Goal: Communication & Community: Answer question/provide support

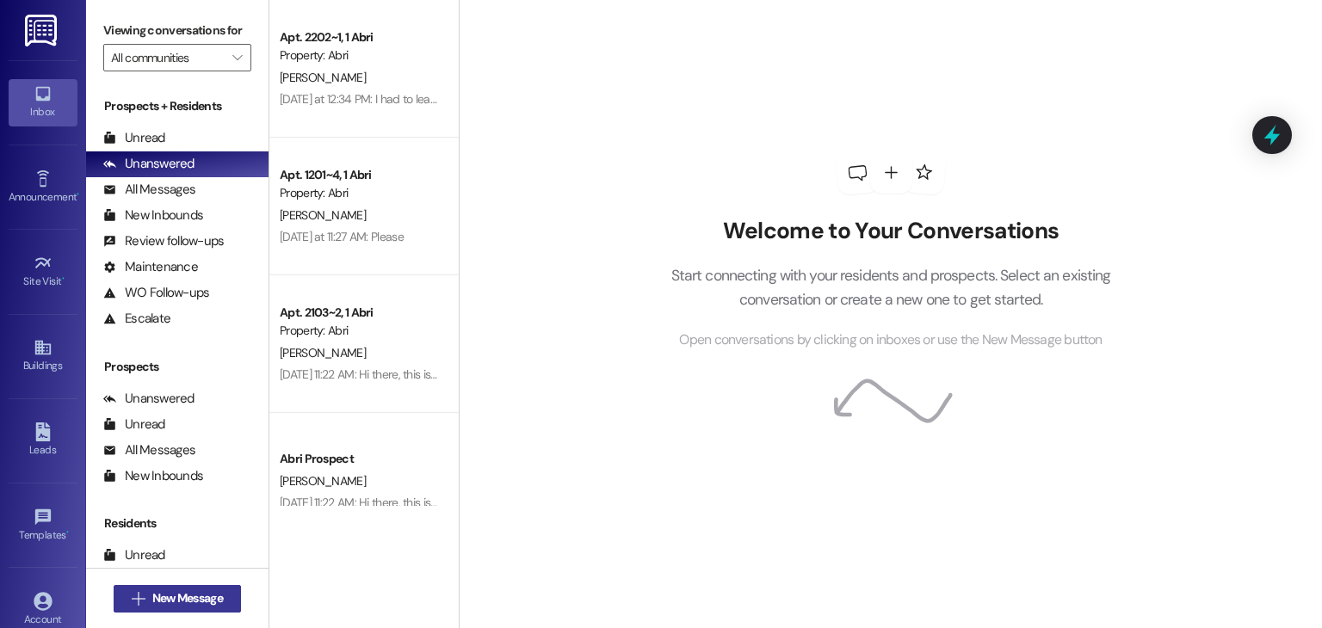
click at [179, 602] on span "New Message" at bounding box center [187, 599] width 71 height 18
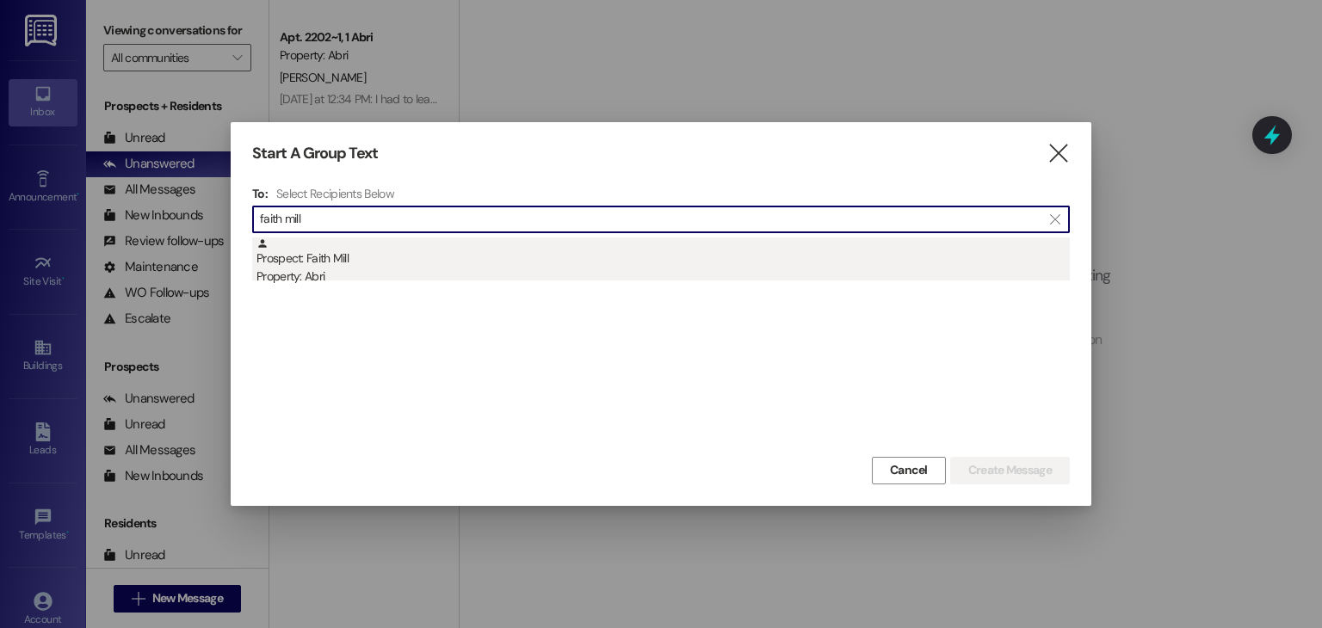
type input "faith mill"
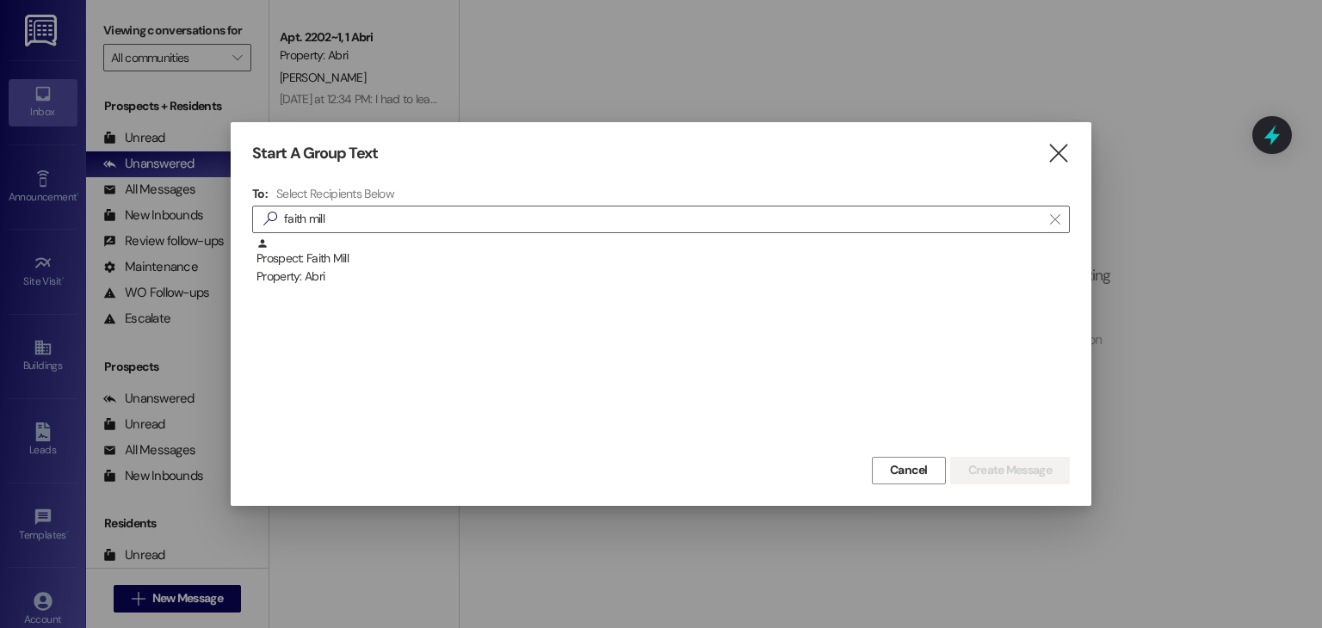
click at [333, 263] on div "Prospect: Faith Mill Property: Abri" at bounding box center [664, 262] width 814 height 49
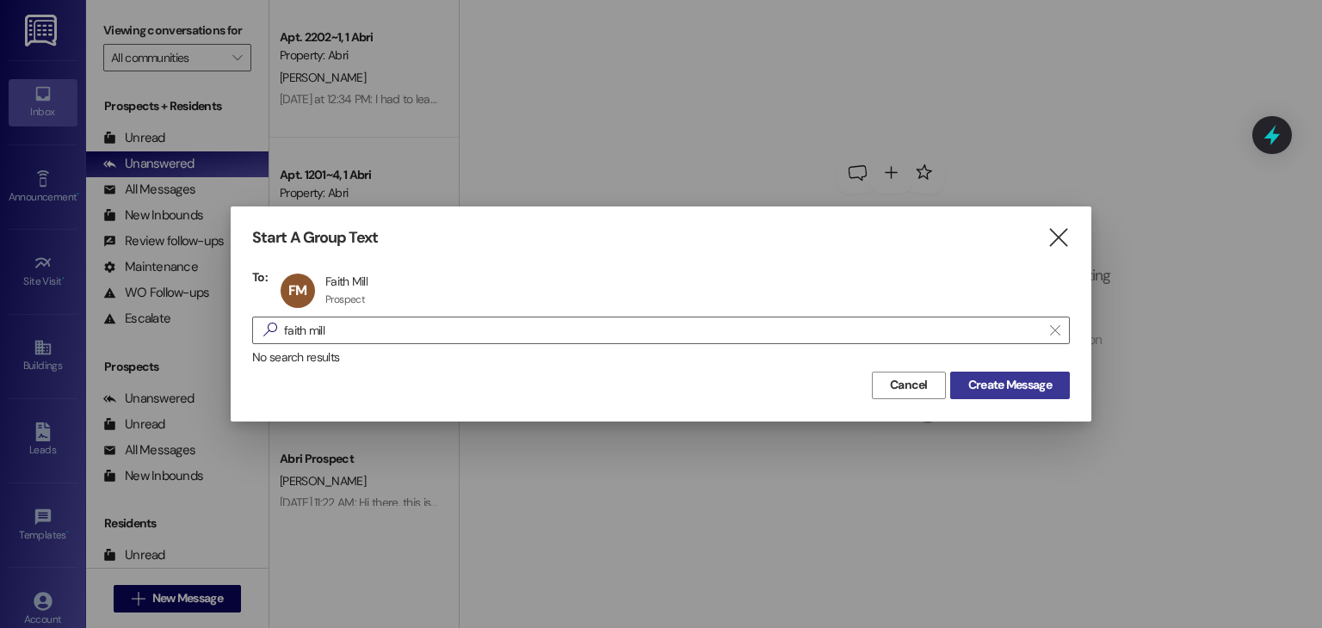
click at [975, 393] on span "Create Message" at bounding box center [1011, 385] width 84 height 18
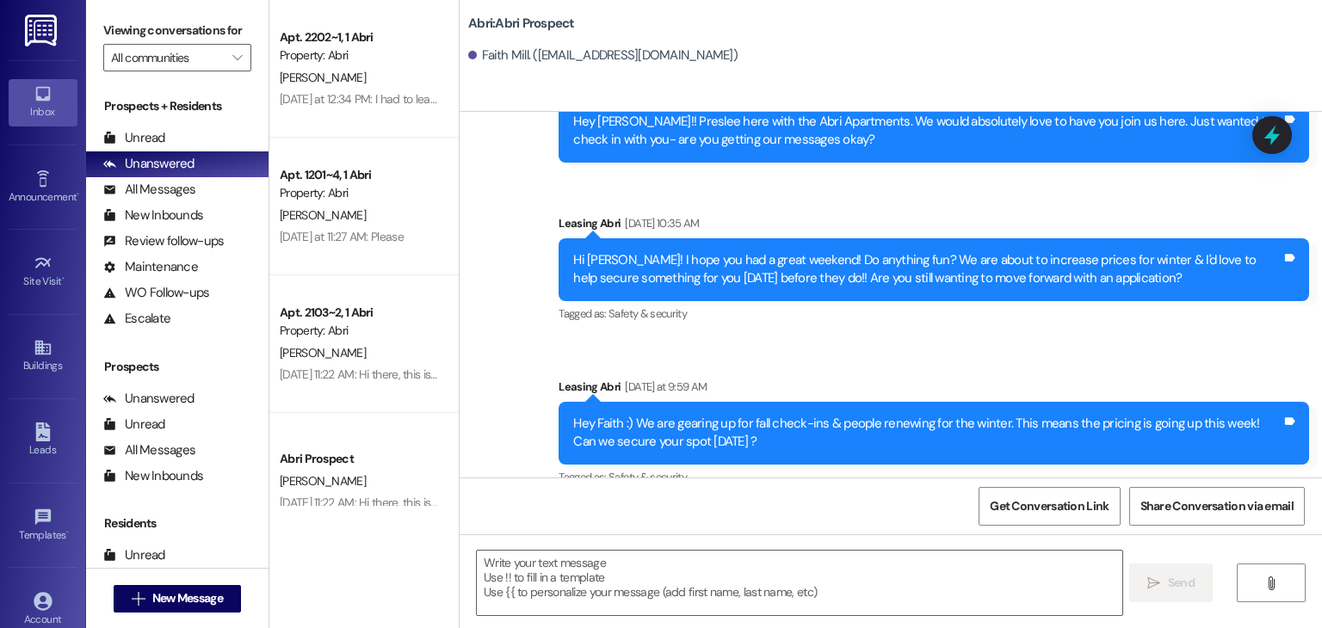
scroll to position [573, 0]
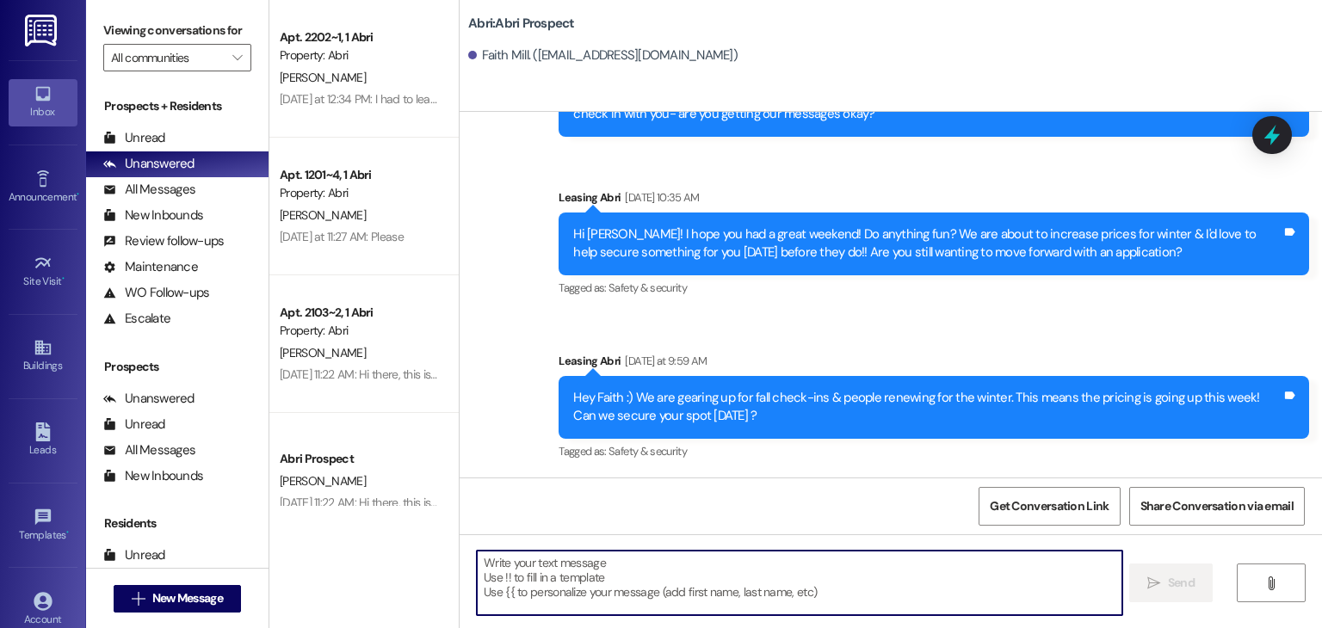
click at [519, 561] on textarea at bounding box center [799, 583] width 645 height 65
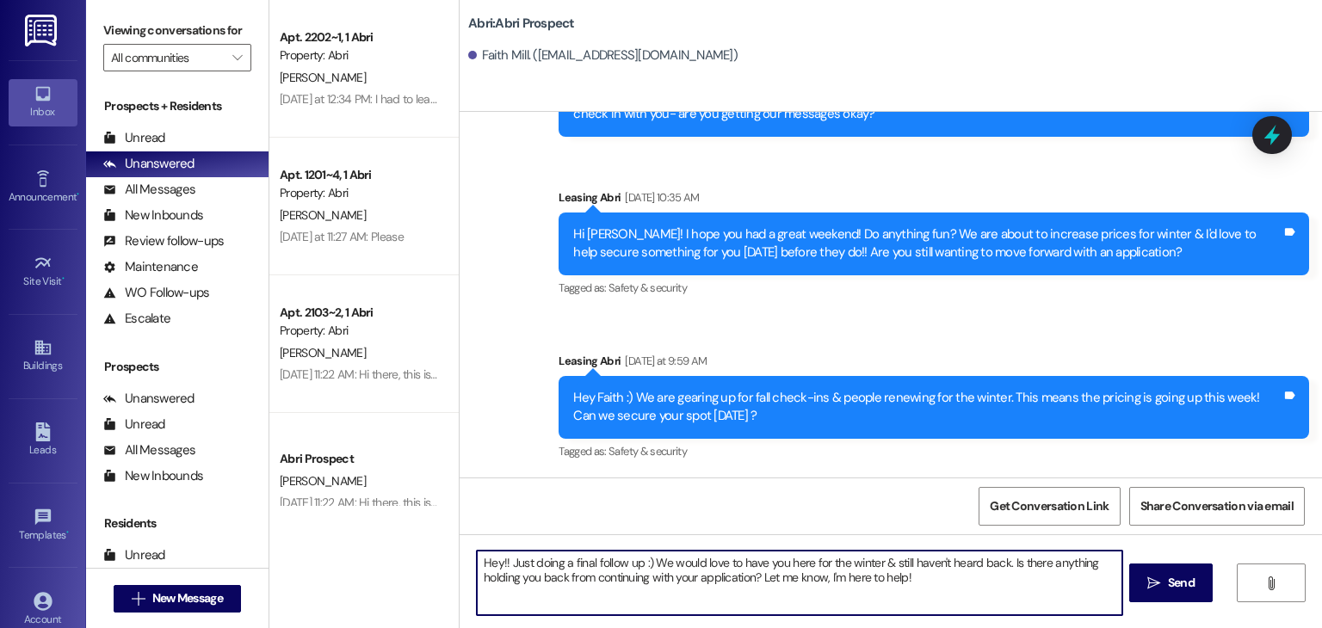
type textarea "Hey!! Just doing a final follow up :) We would love to have you here for the wi…"
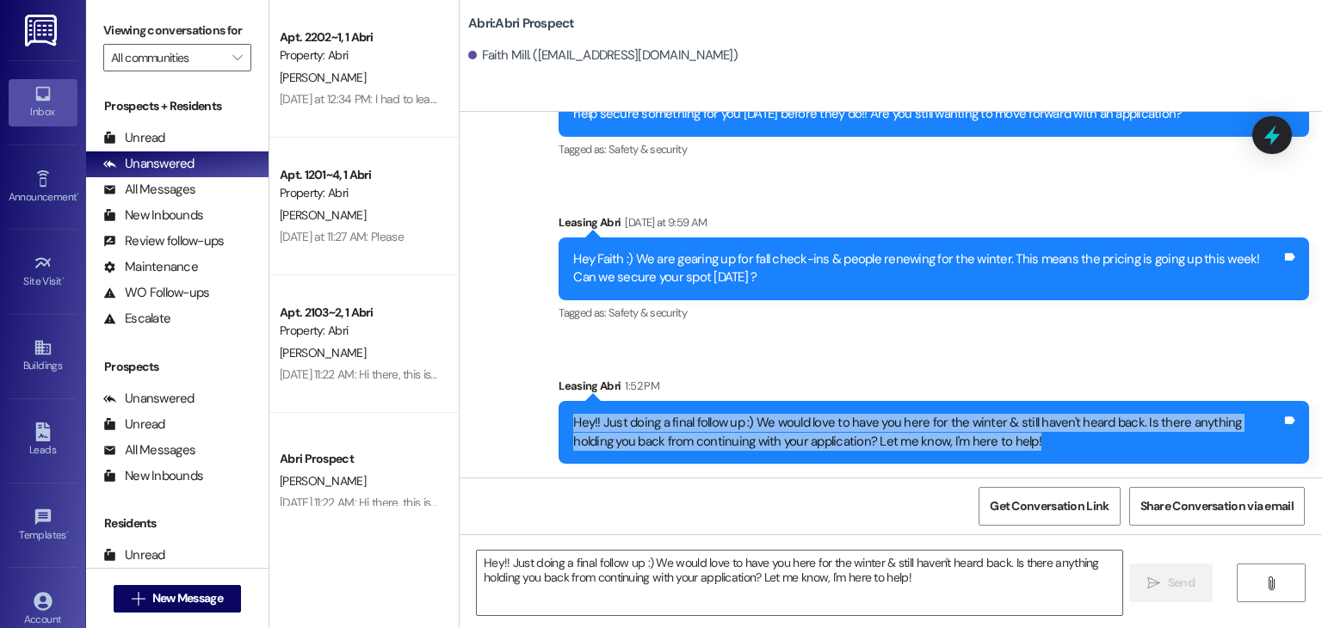
drag, startPoint x: 1007, startPoint y: 445, endPoint x: 559, endPoint y: 426, distance: 448.9
click at [559, 426] on div "Hey!! Just doing a final follow up :) We would love to have you here for the wi…" at bounding box center [934, 432] width 751 height 63
copy div "Hey!! Just doing a final follow up :) We would love to have you here for the wi…"
click at [185, 600] on span "New Message" at bounding box center [187, 599] width 71 height 18
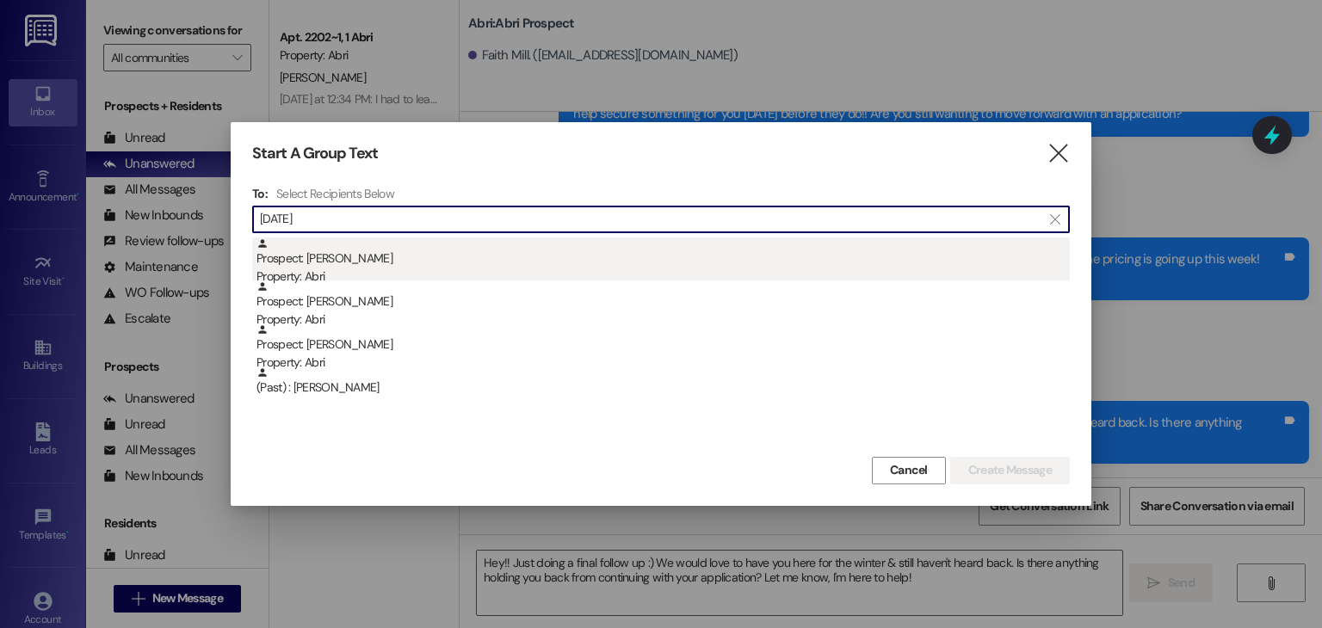
type input "[DATE]"
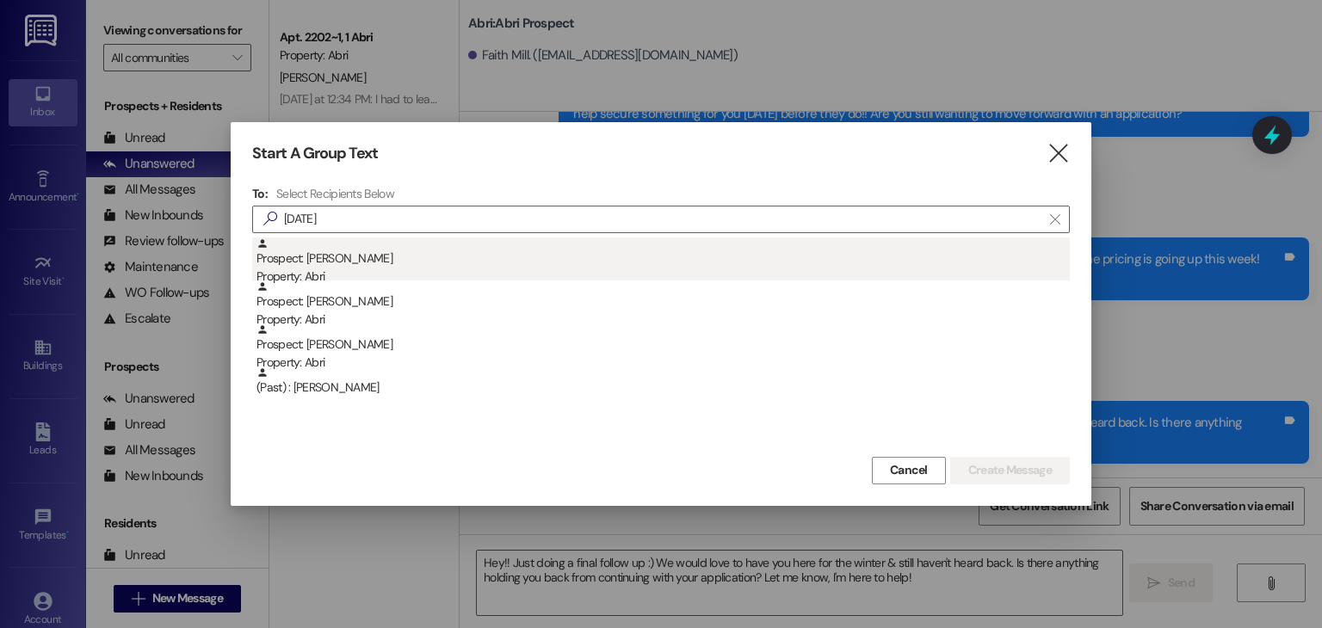
click at [305, 255] on div "Prospect: [PERSON_NAME] Property: Abri" at bounding box center [664, 262] width 814 height 49
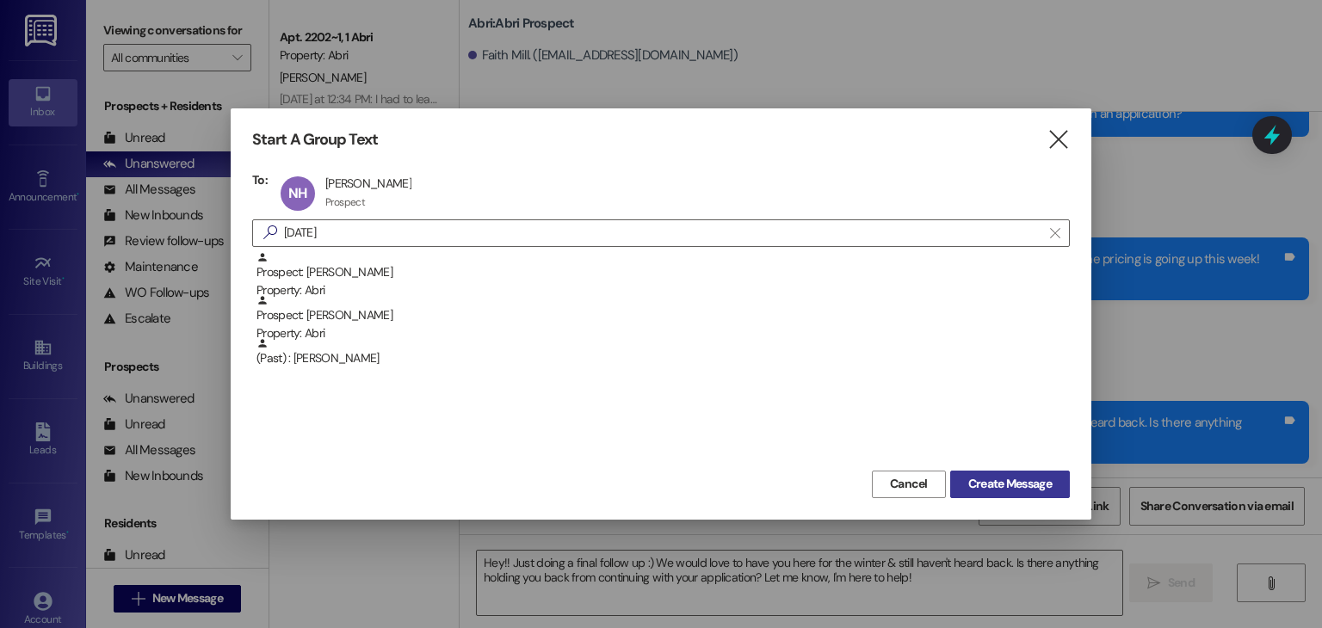
click at [981, 480] on span "Create Message" at bounding box center [1011, 484] width 84 height 18
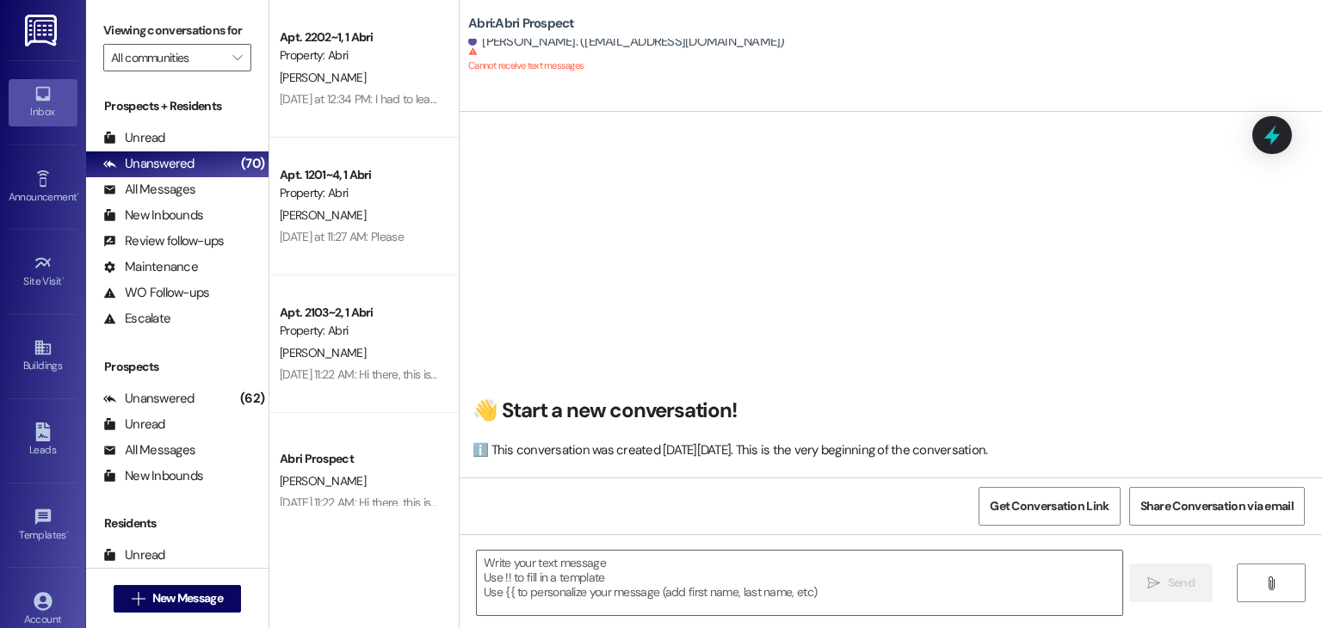
scroll to position [0, 0]
click at [647, 566] on textarea at bounding box center [799, 583] width 645 height 65
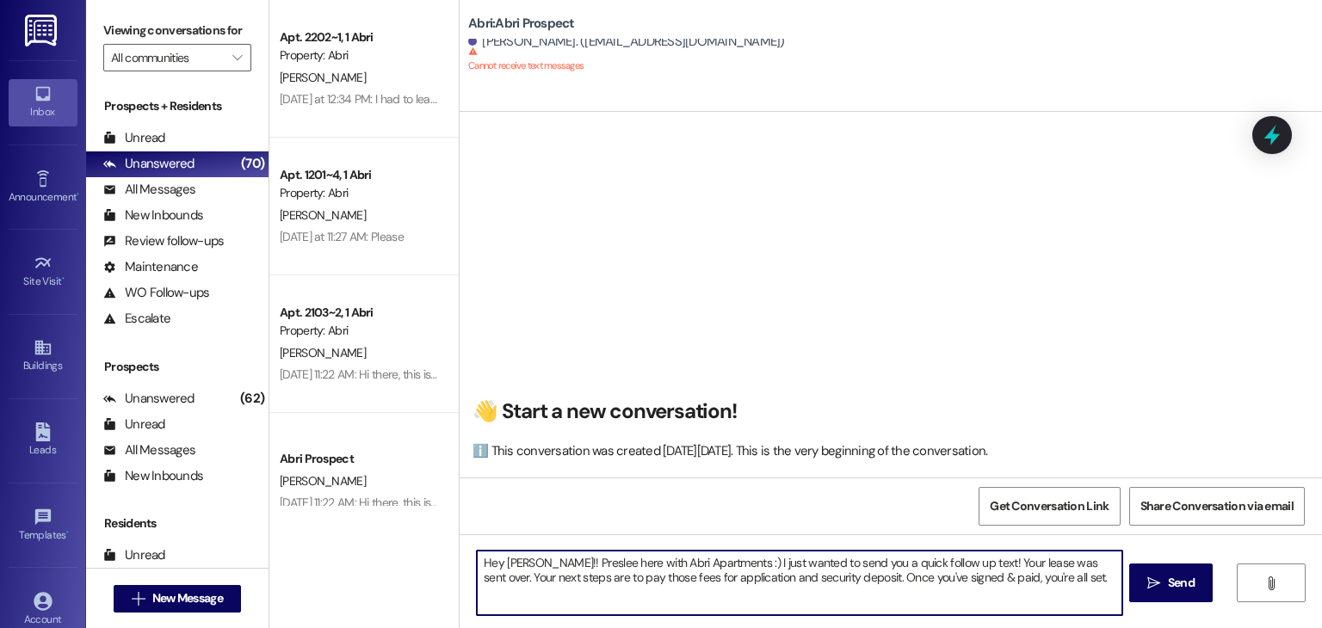
type textarea "Hey [PERSON_NAME]!! Preslee here with Abri Apartments :) I just wanted to send …"
drag, startPoint x: 1025, startPoint y: 578, endPoint x: 450, endPoint y: 523, distance: 577.6
click at [460, 523] on div "👋 Start a new conversation! ℹ️ This conversation was created [DATE][DATE]. This…" at bounding box center [891, 426] width 863 height 628
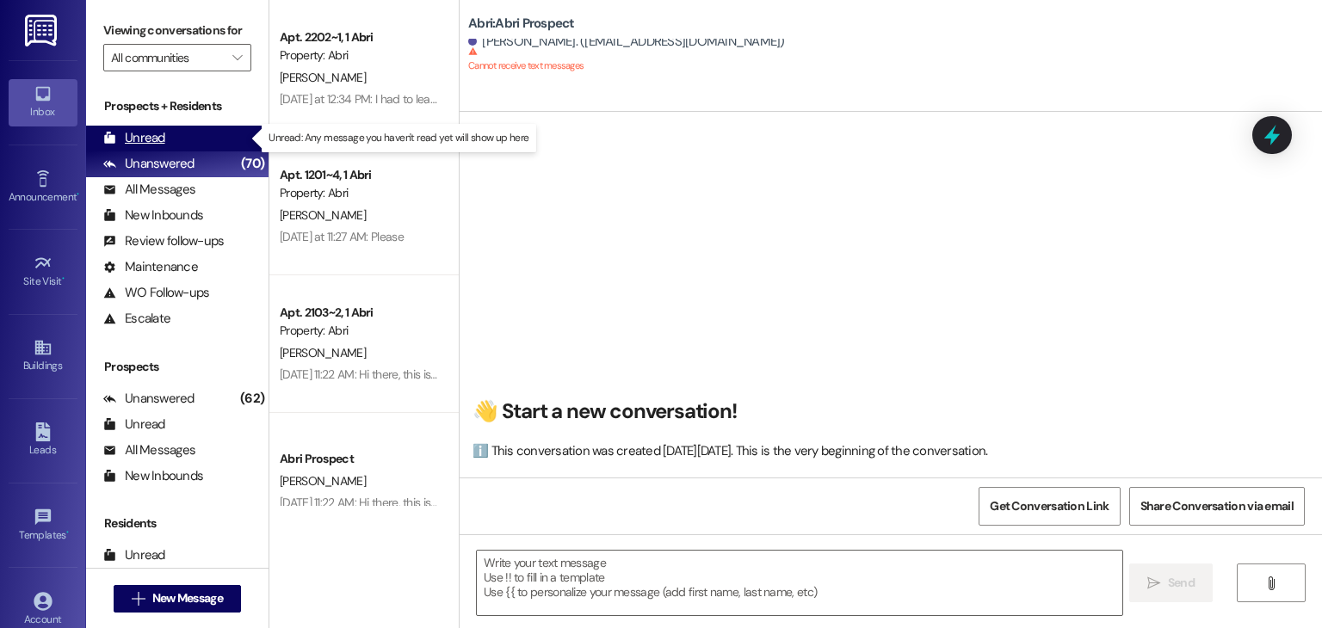
click at [189, 135] on div "Unread (0)" at bounding box center [177, 139] width 183 height 26
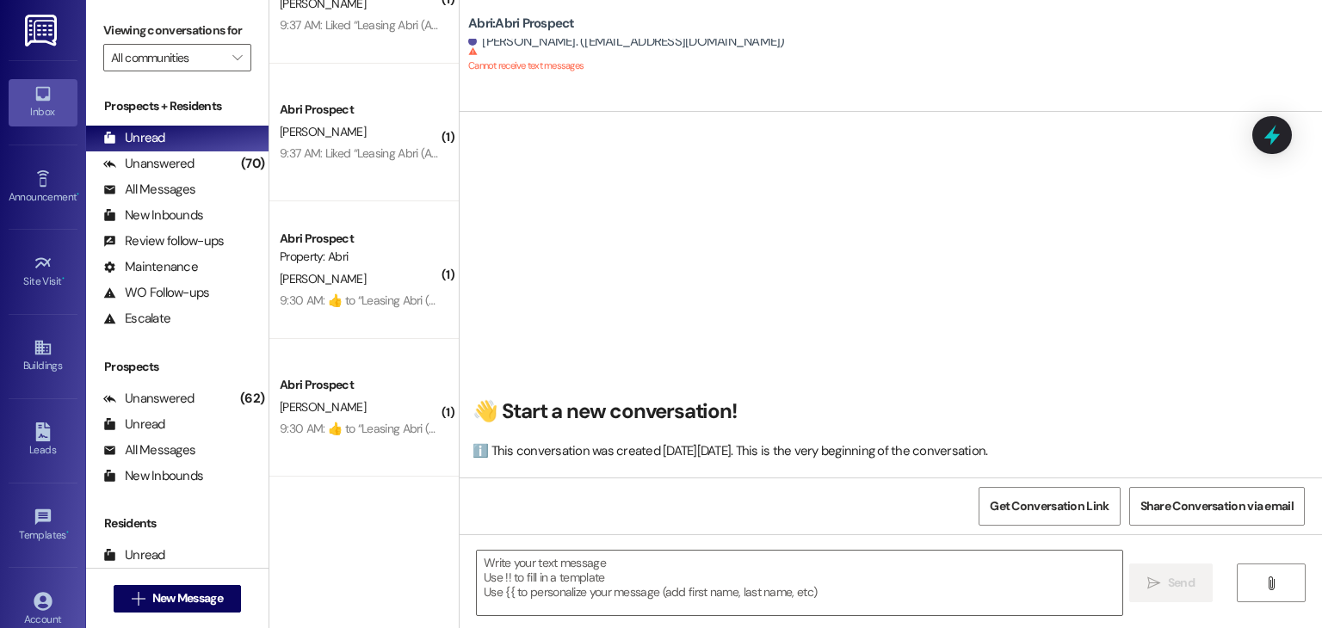
scroll to position [1009, 0]
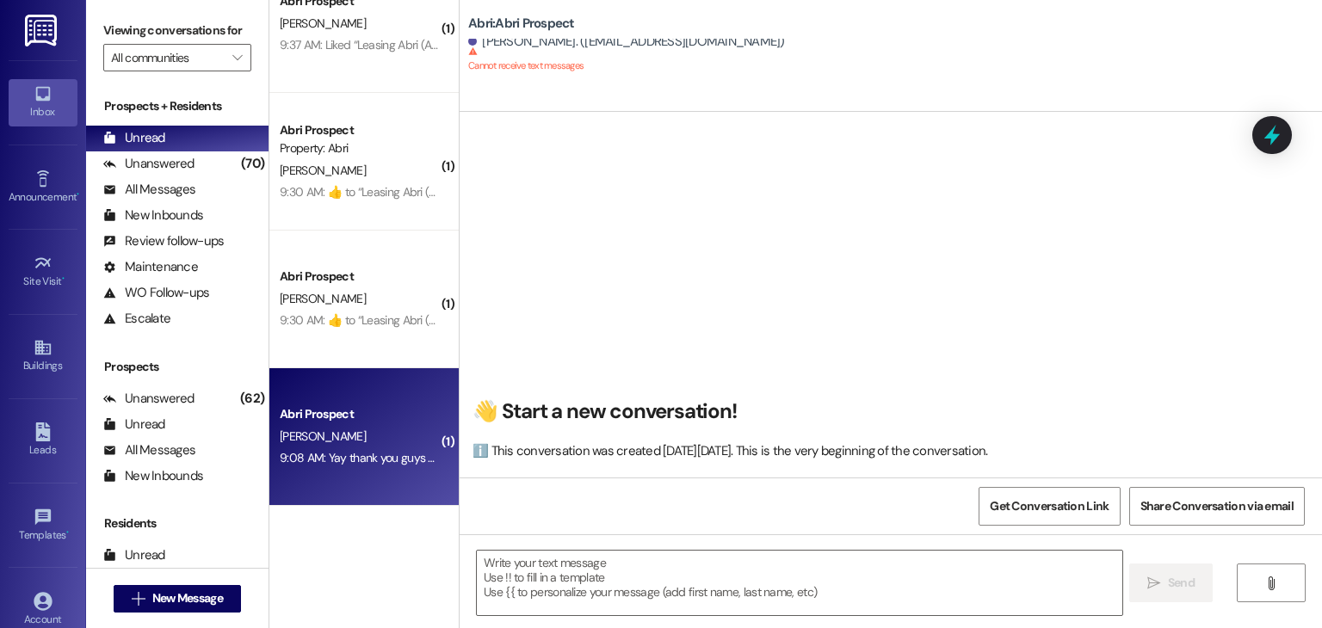
click at [364, 421] on div "Abri Prospect" at bounding box center [359, 414] width 159 height 18
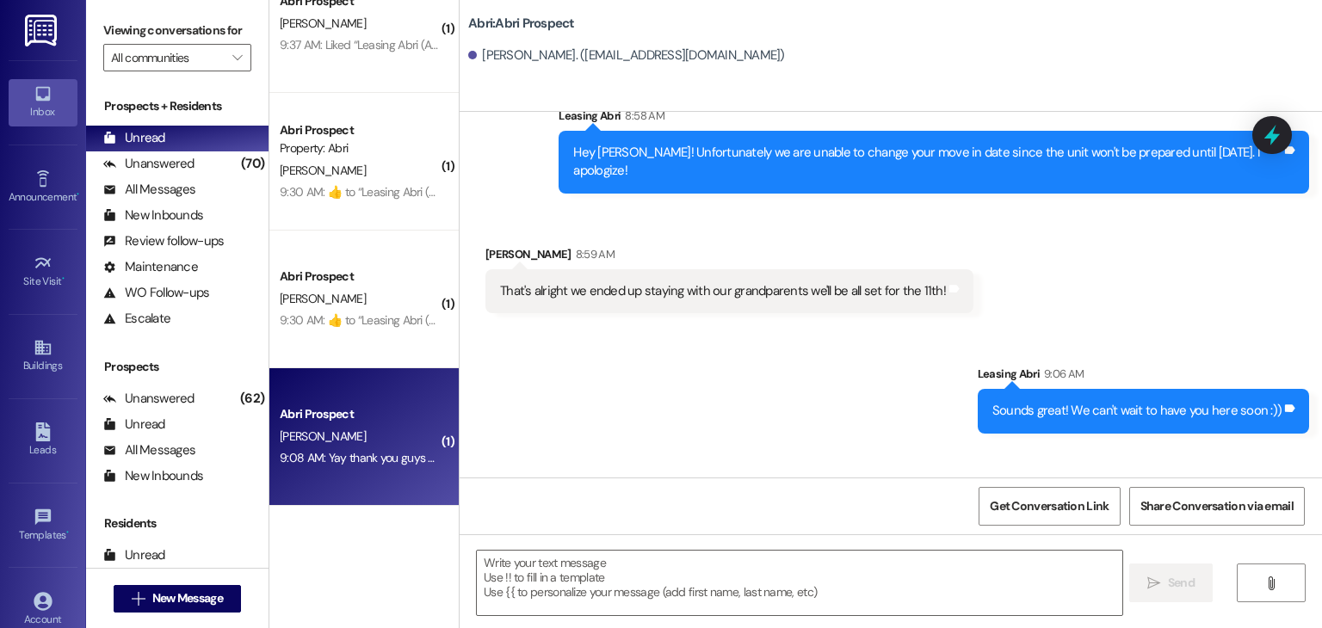
scroll to position [3728, 0]
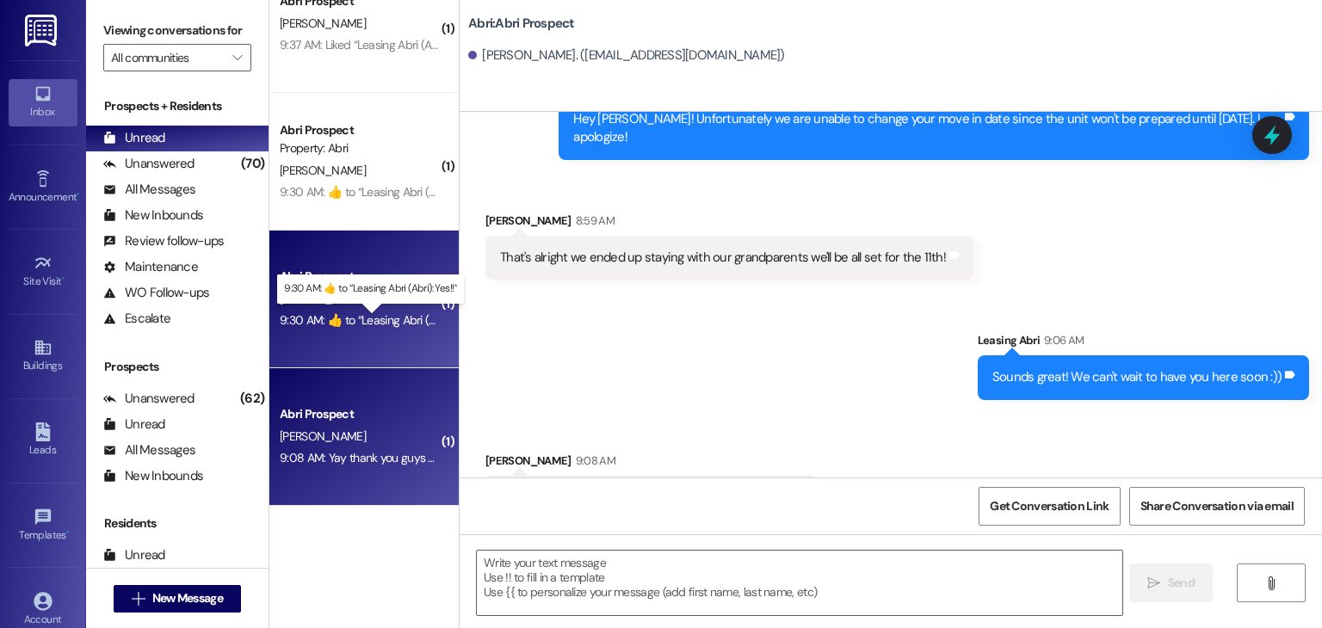
click at [368, 319] on div "9:30 AM:  ​👍​ to “ Leasing Abri (Abri): Yes!! ”  9:30 AM:  ​👍​ to “ Leasing Abr…" at bounding box center [382, 320] width 205 height 15
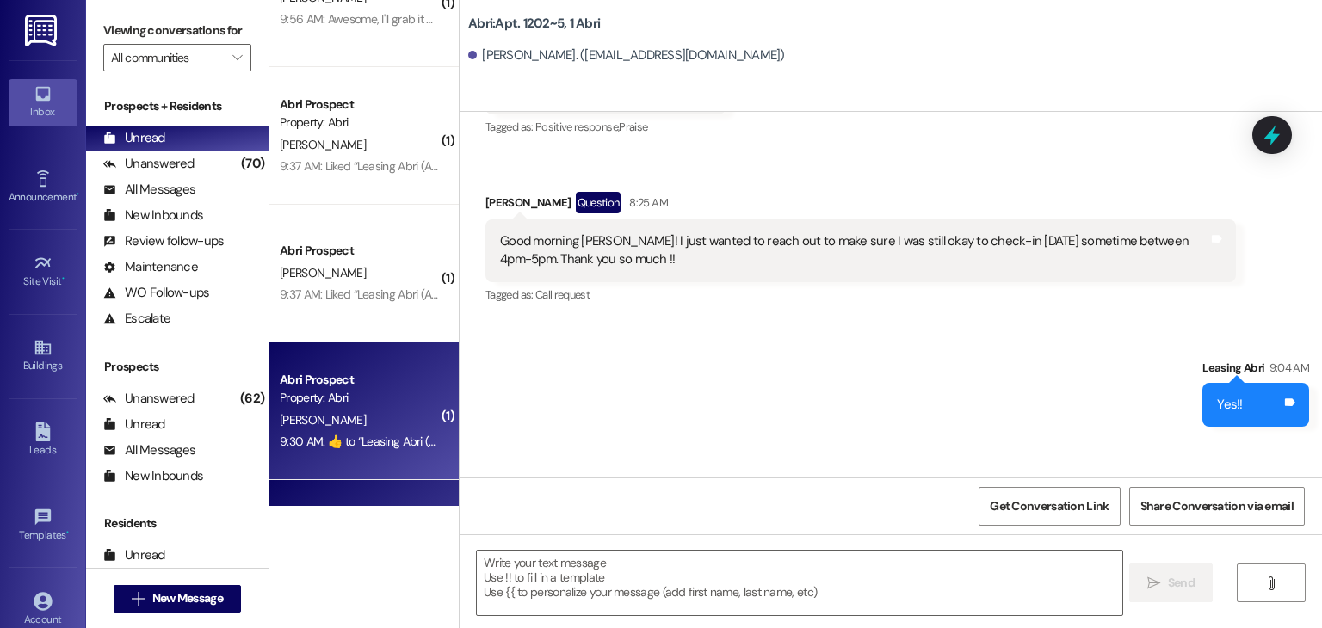
scroll to position [751, 0]
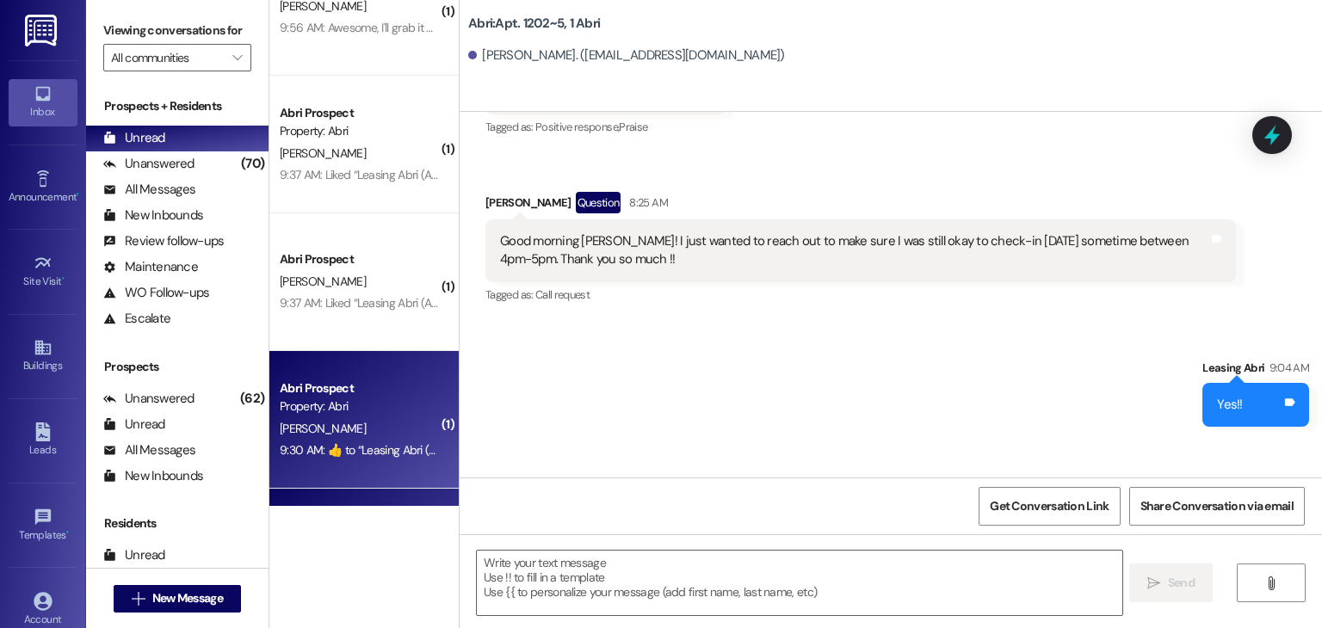
click at [368, 320] on div "Abri Prospect [PERSON_NAME] 9:37 AM: Liked “Leasing Abri (Abri): Hey [PERSON_NA…" at bounding box center [363, 283] width 189 height 138
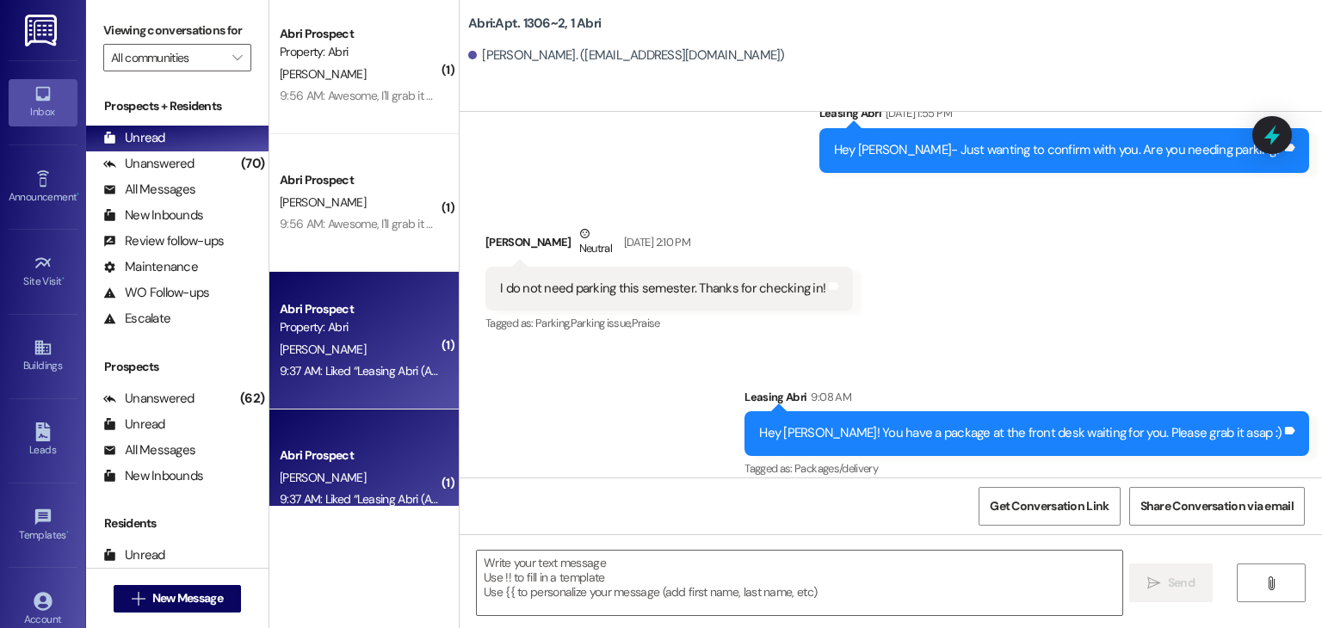
scroll to position [492, 0]
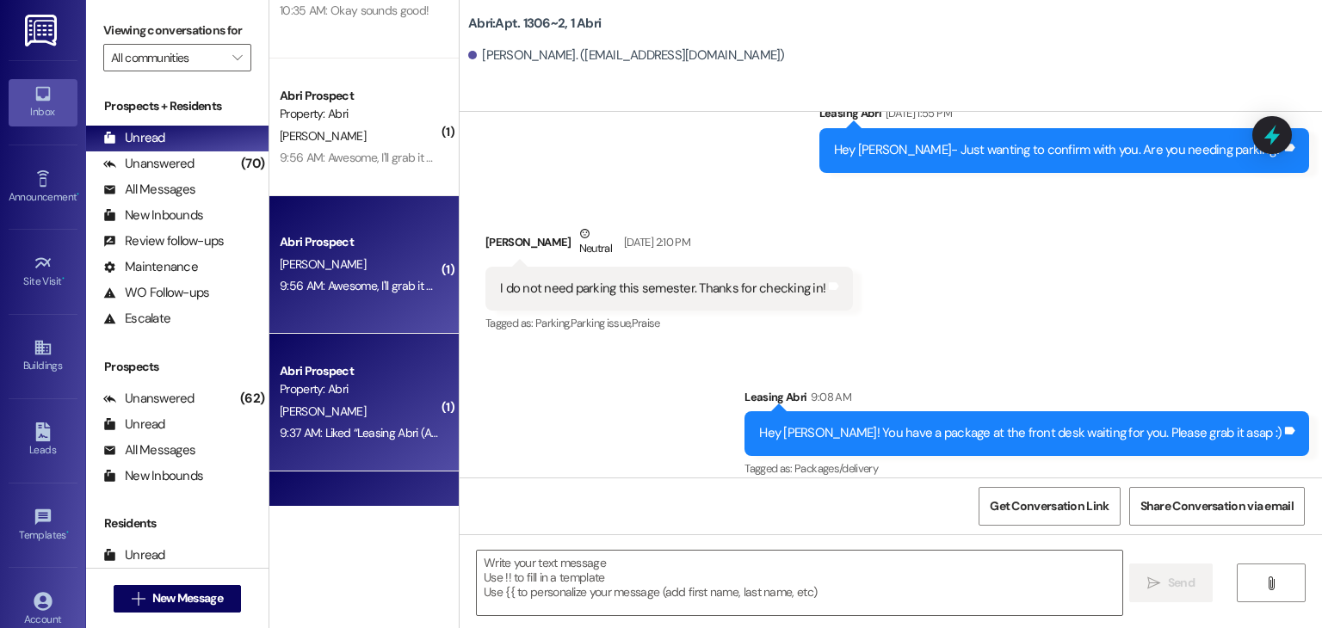
click at [370, 294] on div "9:56 AM: Awesome, I'll grab it when I check in [DATE]! 9:56 AM: Awesome, I'll g…" at bounding box center [359, 286] width 163 height 22
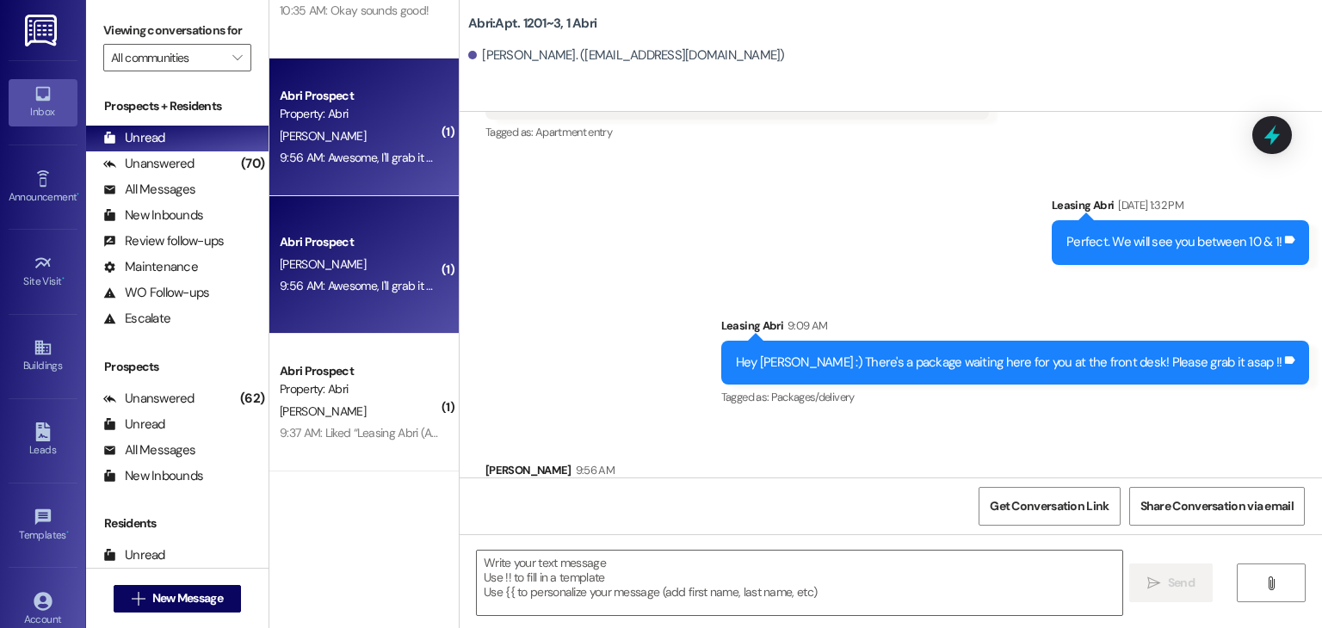
scroll to position [25462, 0]
click at [524, 572] on textarea at bounding box center [799, 583] width 645 height 65
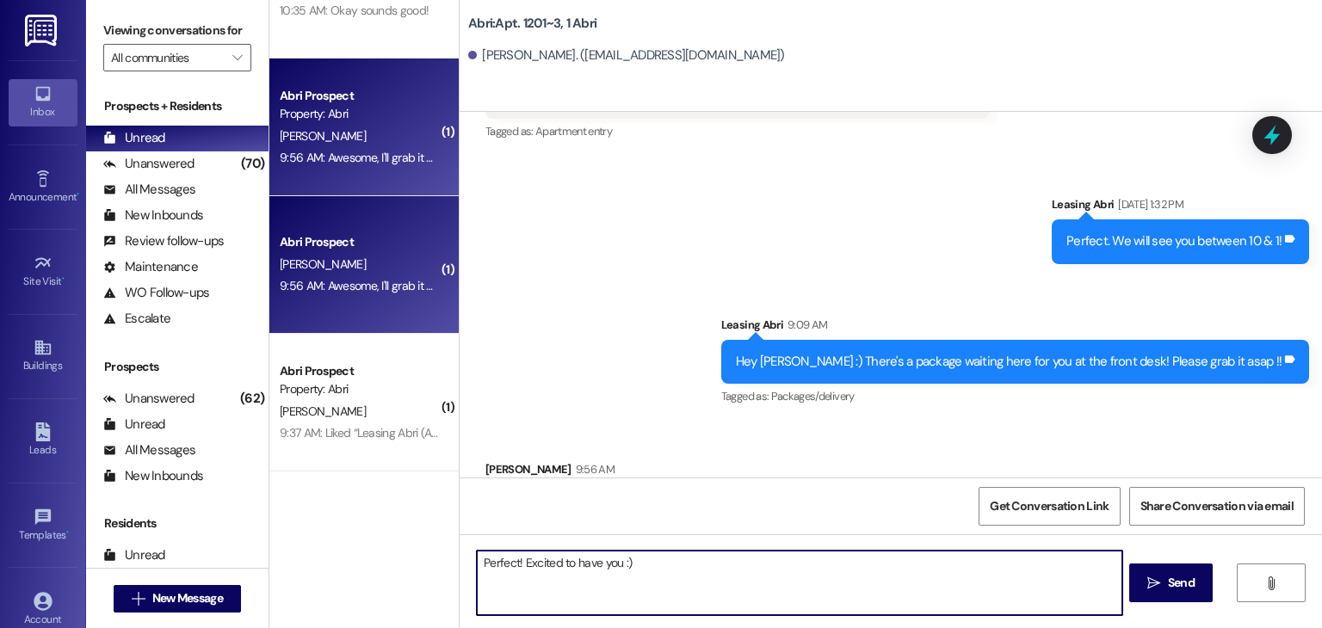
type textarea "Perfect! Excited to have you :)"
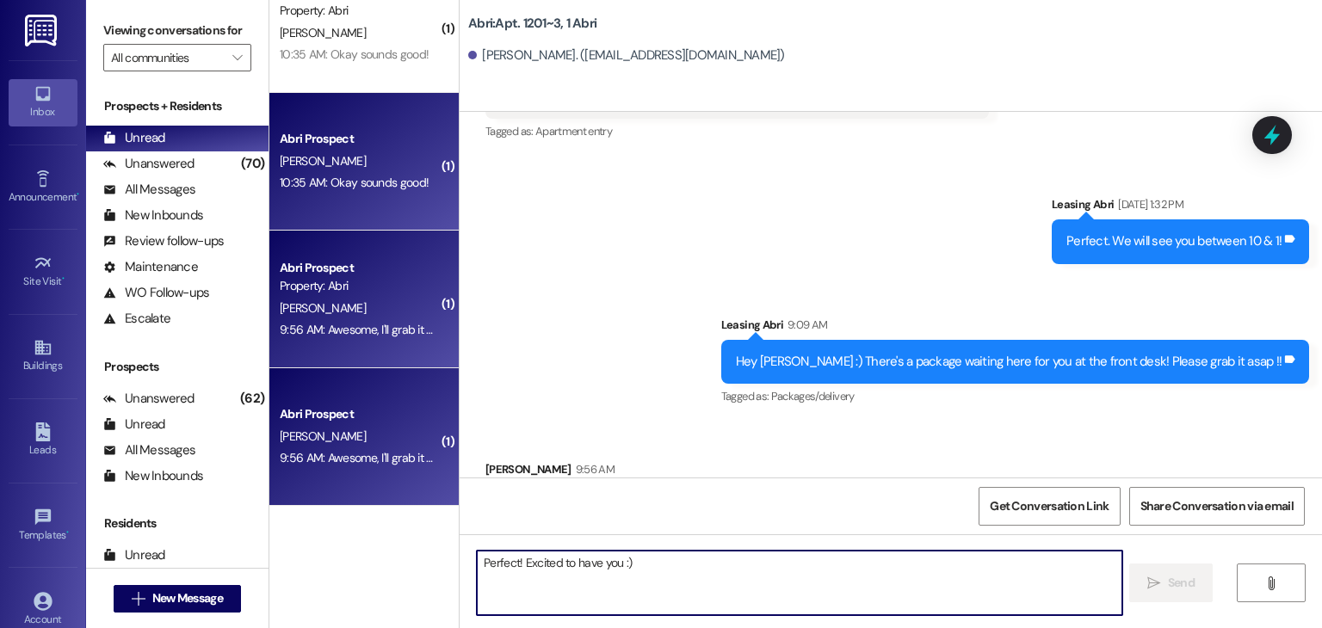
click at [389, 208] on div "Abri Prospect [PERSON_NAME] 10:35 AM: Okay sounds good! 10:35 AM: Okay sounds g…" at bounding box center [363, 162] width 189 height 138
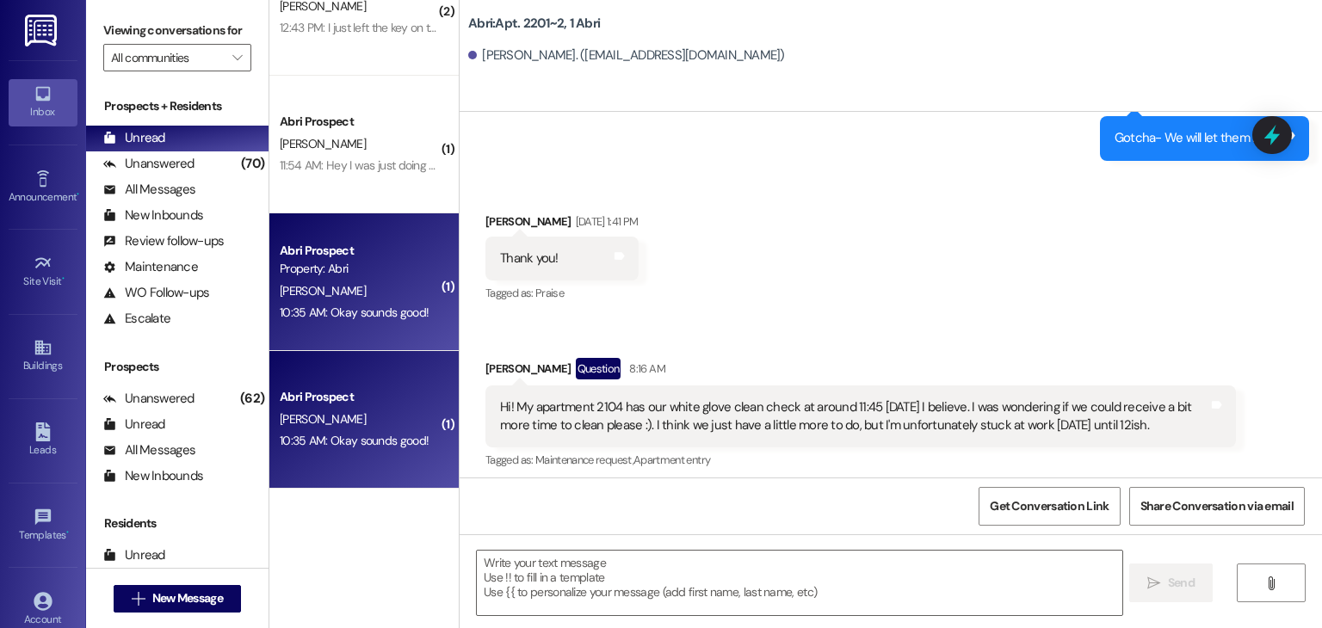
scroll to position [0, 0]
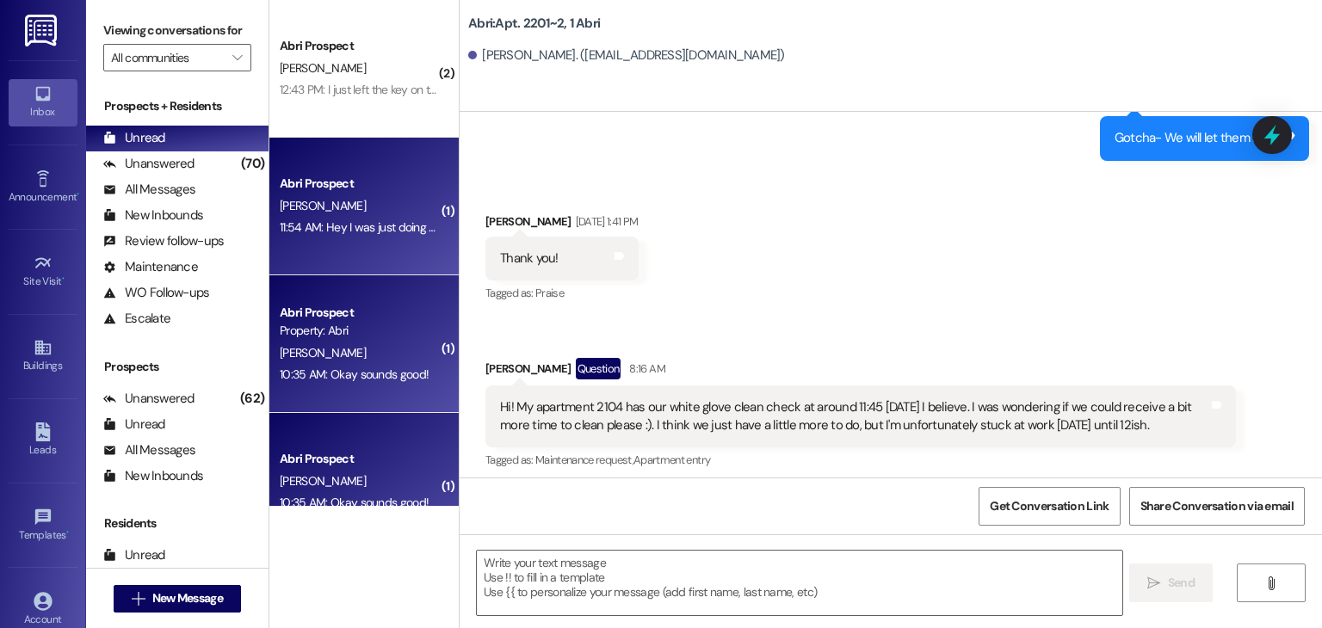
click at [389, 210] on div "[PERSON_NAME]" at bounding box center [359, 206] width 163 height 22
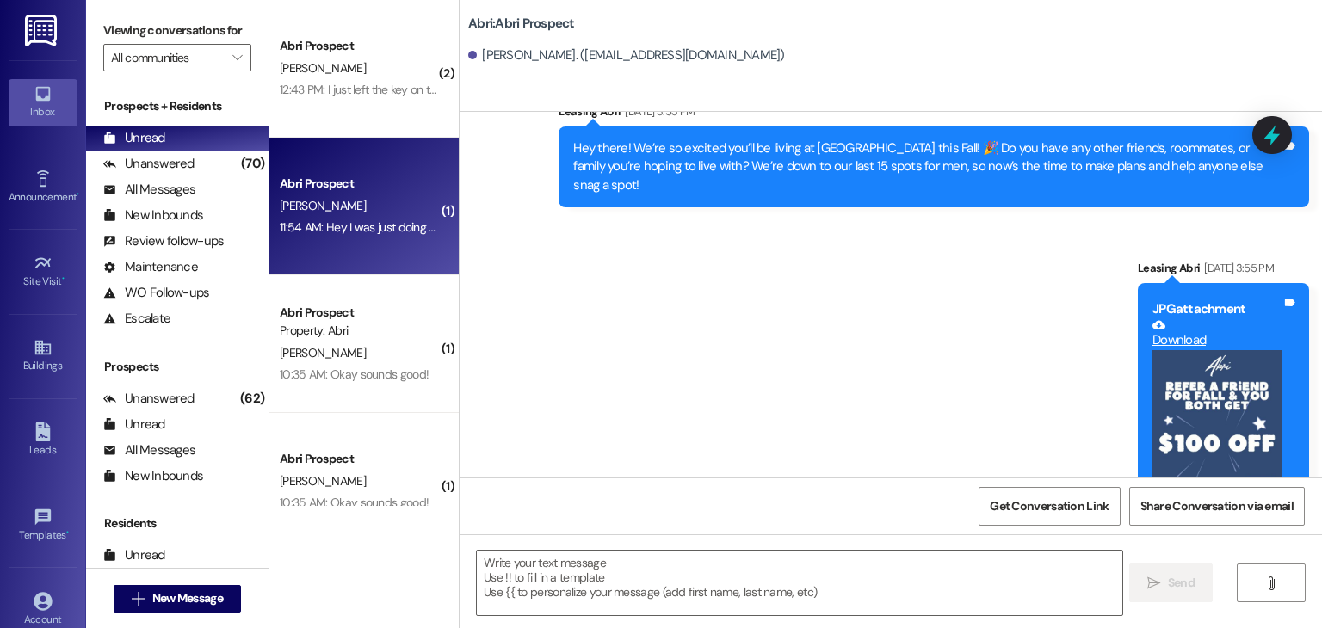
scroll to position [3024, 0]
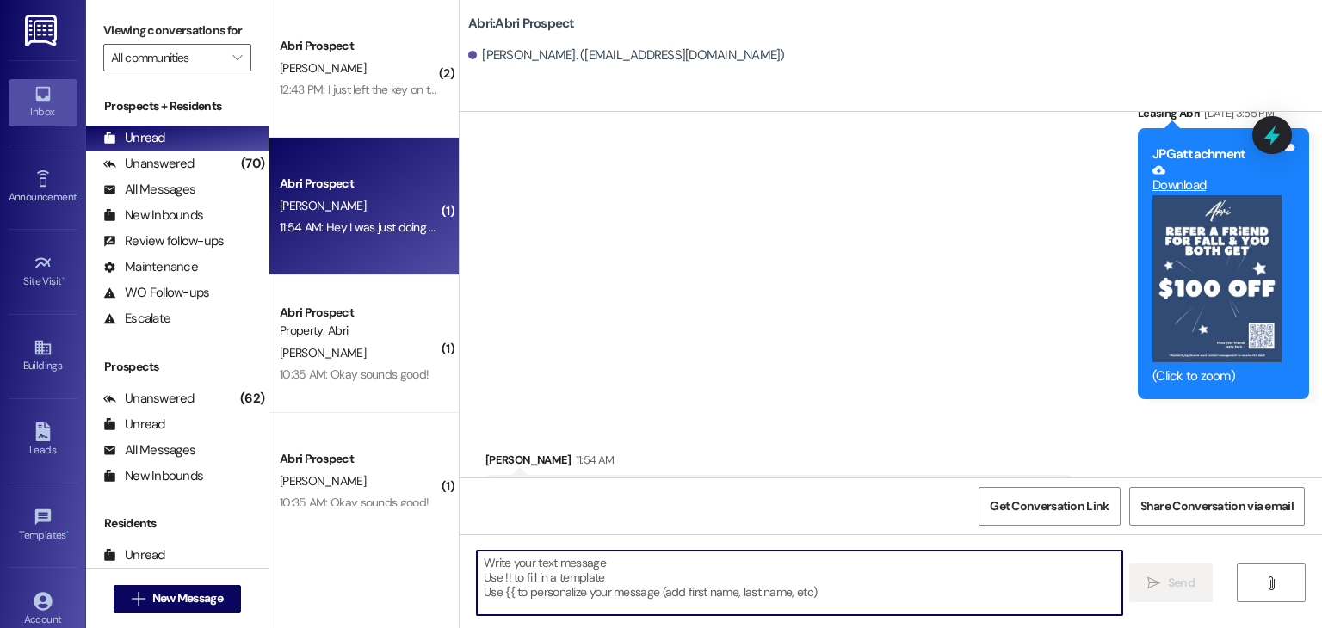
click at [548, 581] on textarea at bounding box center [799, 583] width 645 height 65
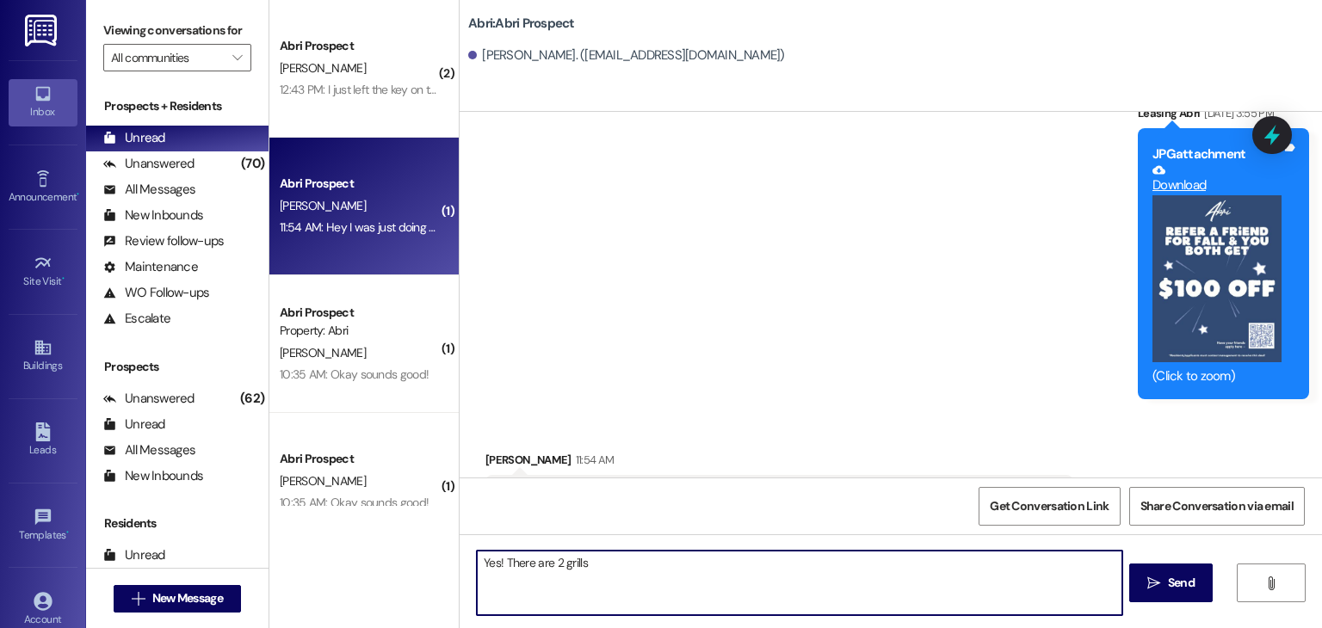
type textarea "Yes! There are 2 grills"
